Goal: Task Accomplishment & Management: Manage account settings

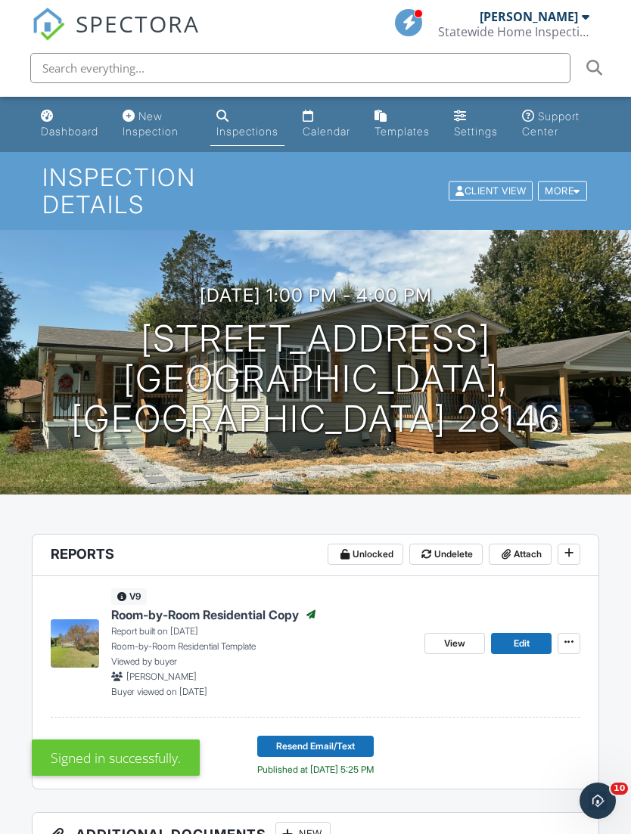
click at [71, 124] on link "Dashboard" at bounding box center [70, 124] width 70 height 43
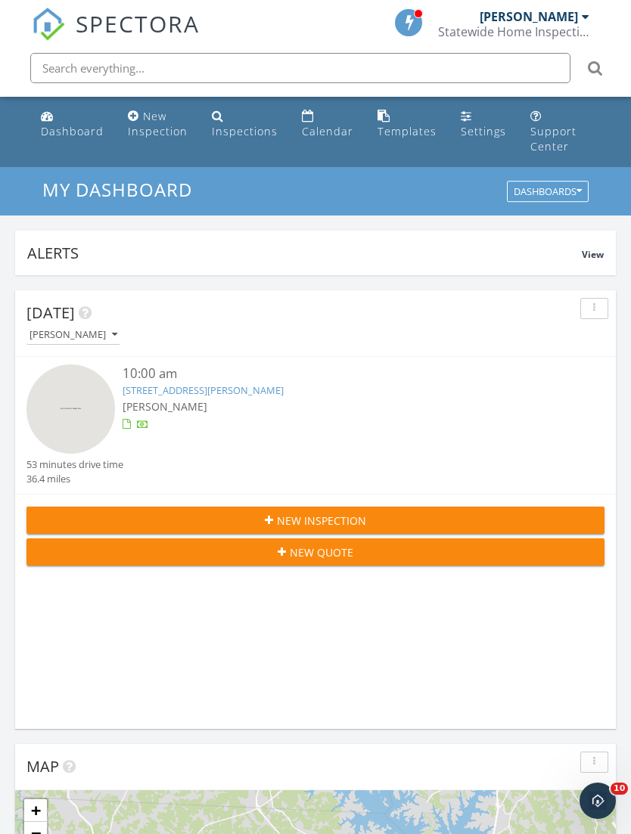
click at [263, 384] on link "[STREET_ADDRESS][PERSON_NAME]" at bounding box center [203, 391] width 161 height 14
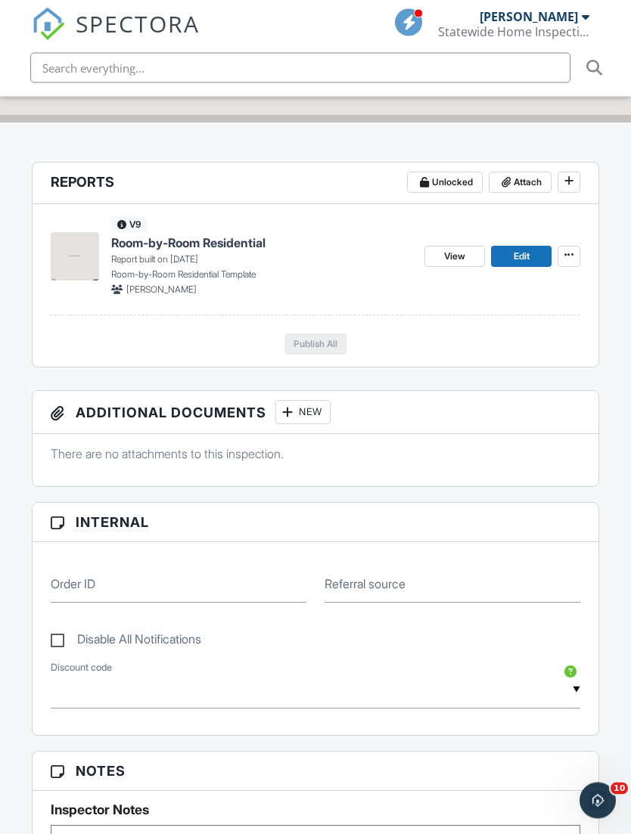
scroll to position [420, 0]
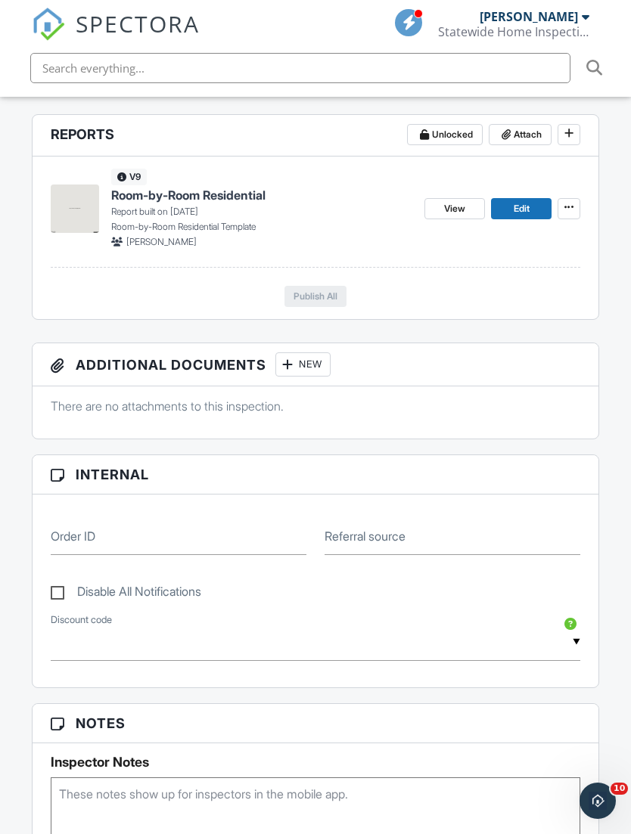
click at [518, 201] on span "Edit" at bounding box center [522, 208] width 16 height 15
click at [384, 528] on label "Referral source" at bounding box center [365, 536] width 81 height 17
click at [384, 518] on input "Referral source" at bounding box center [453, 536] width 256 height 37
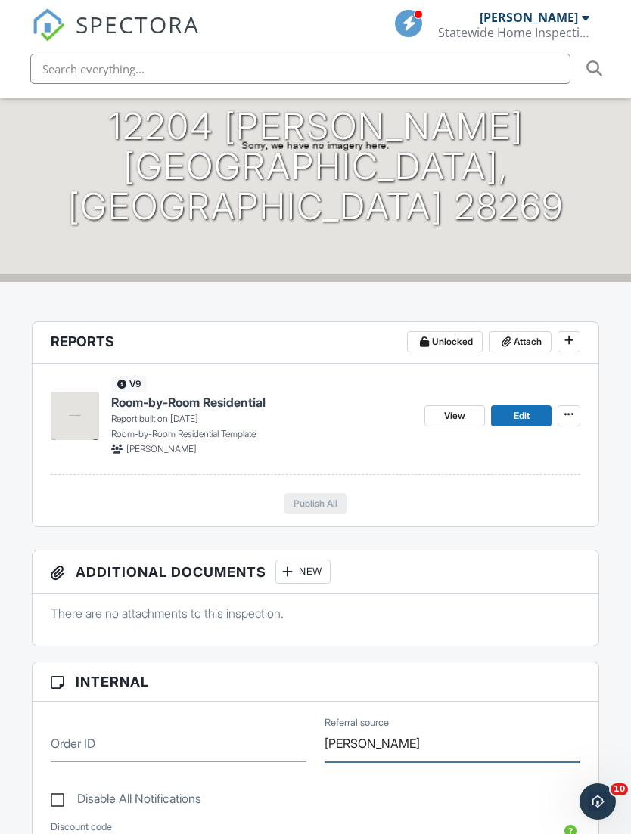
scroll to position [213, 0]
type input "Angi"
click at [523, 408] on span "Edit" at bounding box center [522, 415] width 16 height 15
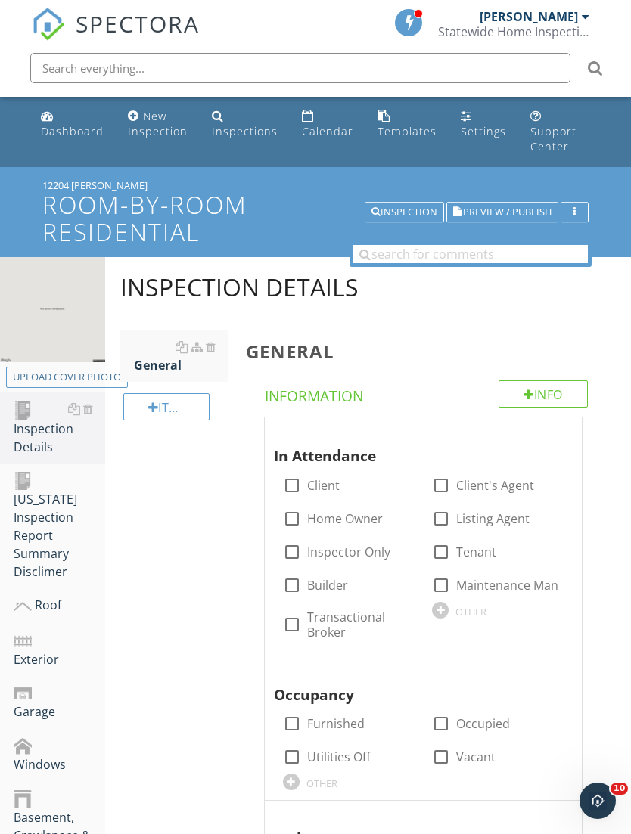
click at [83, 370] on div "Upload cover photo" at bounding box center [67, 377] width 108 height 15
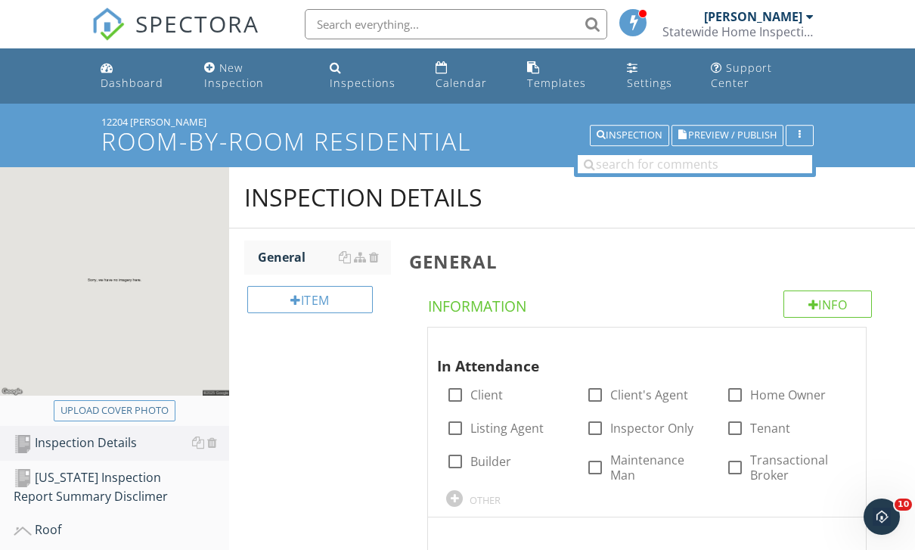
type input "C:\fakepath\image.jpg"
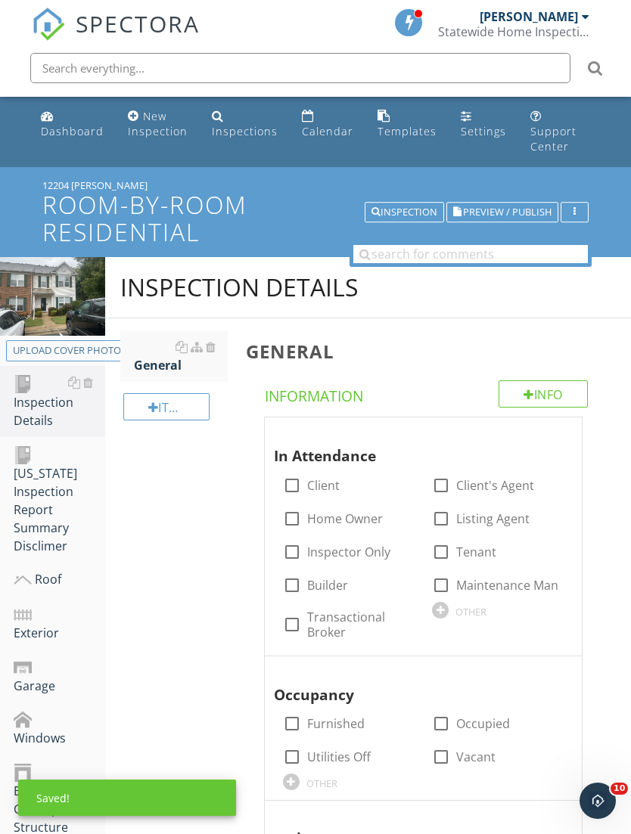
click at [68, 134] on div "Dashboard" at bounding box center [72, 131] width 63 height 14
